Goal: Register for event/course

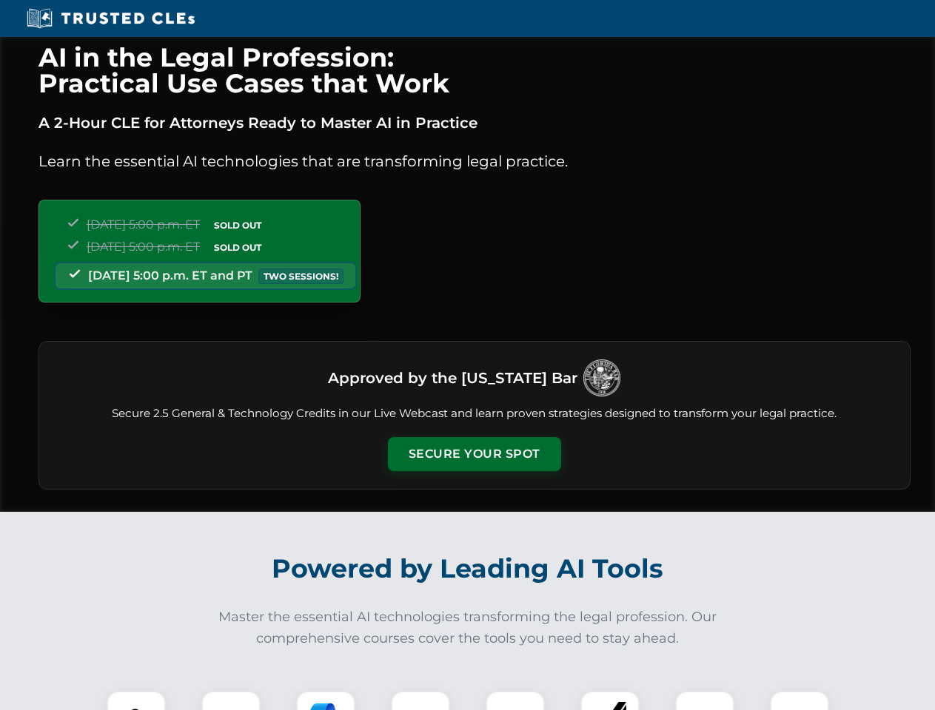
click at [474, 454] on button "Secure Your Spot" at bounding box center [474, 454] width 173 height 34
click at [136, 701] on img at bounding box center [136, 720] width 43 height 43
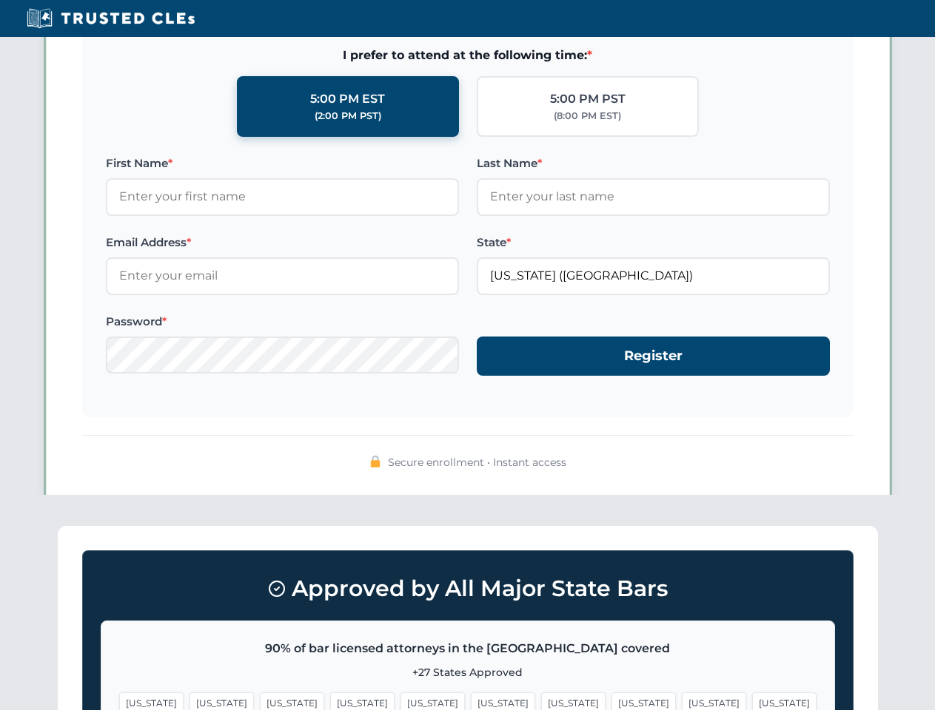
click at [541, 701] on span "[US_STATE]" at bounding box center [573, 703] width 64 height 21
click at [681, 701] on span "[US_STATE]" at bounding box center [713, 703] width 64 height 21
